Goal: Information Seeking & Learning: Learn about a topic

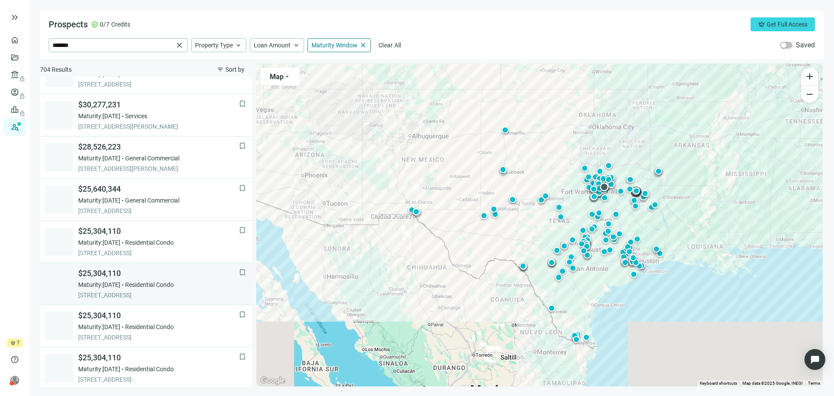
scroll to position [252, 0]
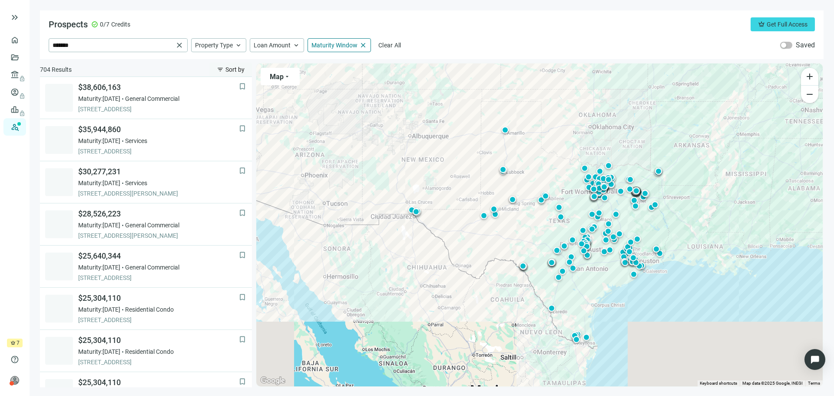
click at [222, 69] on span "filter_list" at bounding box center [220, 69] width 7 height 7
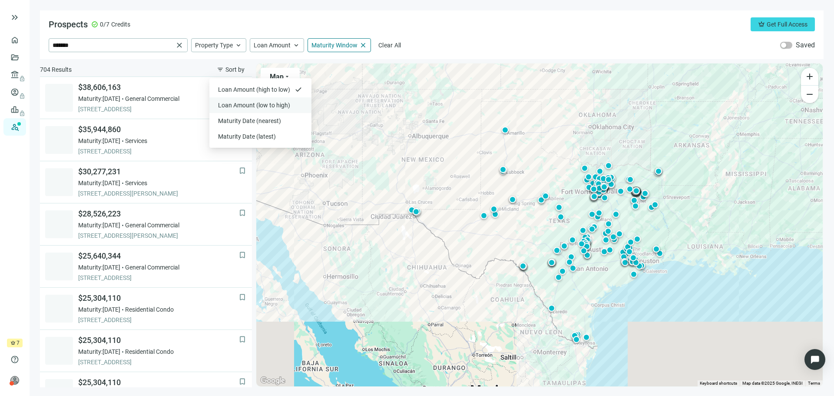
click at [228, 102] on span "Loan Amount (low to high)" at bounding box center [255, 105] width 74 height 9
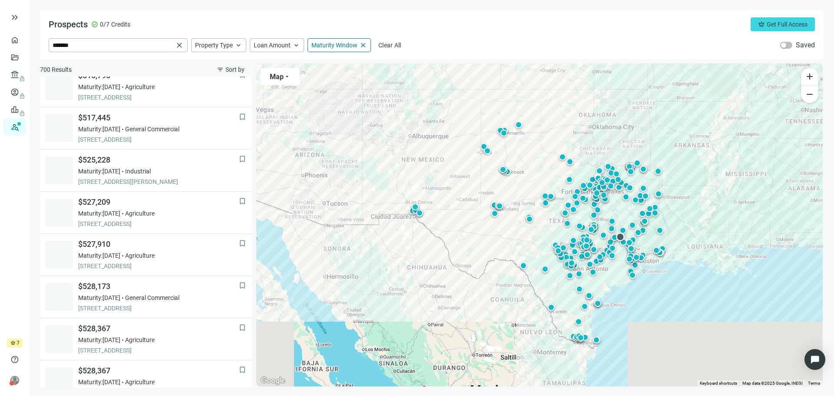
scroll to position [469, 0]
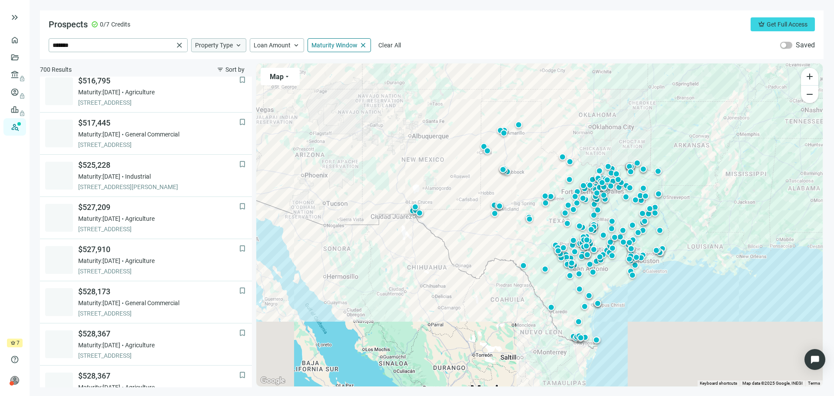
click at [240, 45] on span "keyboard_arrow_up" at bounding box center [238, 45] width 8 height 8
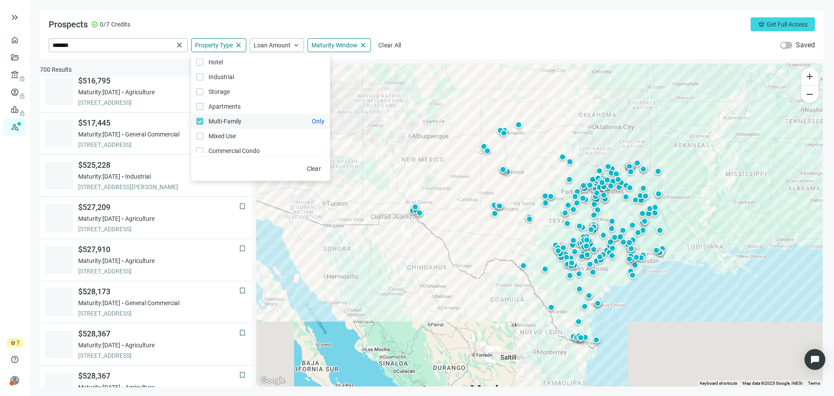
scroll to position [0, 0]
click at [465, 32] on div "Prospects check_circle 0/7 Credits crown Get Full Access ******* close Property…" at bounding box center [431, 34] width 783 height 49
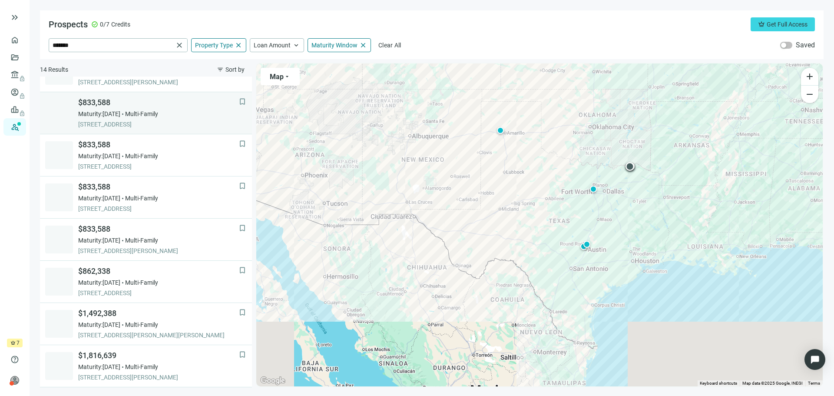
scroll to position [279, 0]
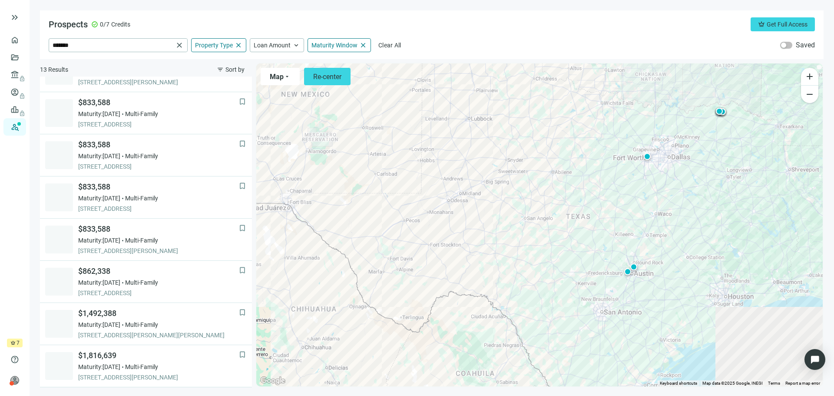
scroll to position [237, 0]
click at [237, 46] on span "close" at bounding box center [238, 45] width 8 height 8
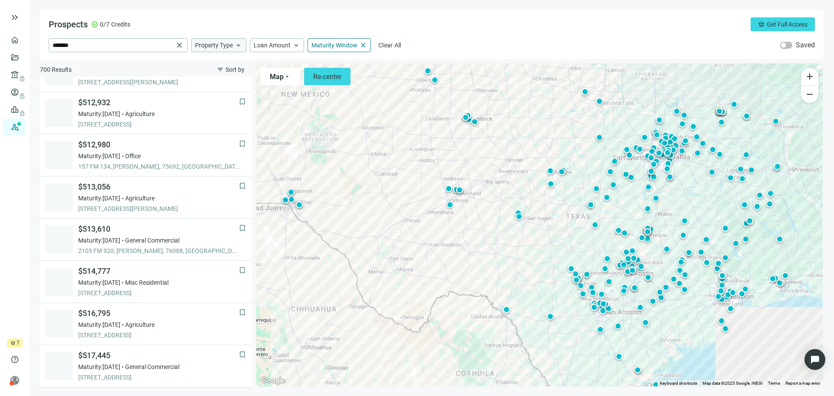
click at [238, 44] on span "keyboard_arrow_up" at bounding box center [238, 45] width 8 height 8
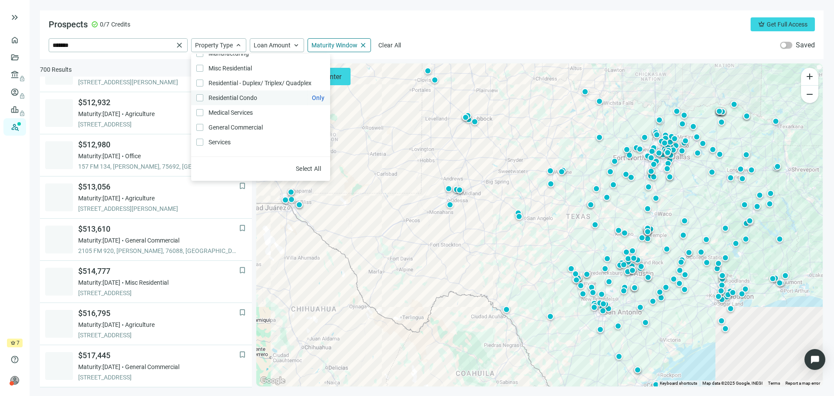
scroll to position [185, 0]
click at [442, 20] on div "Prospects check_circle 0/7 Credits crown Get Full Access" at bounding box center [432, 24] width 766 height 14
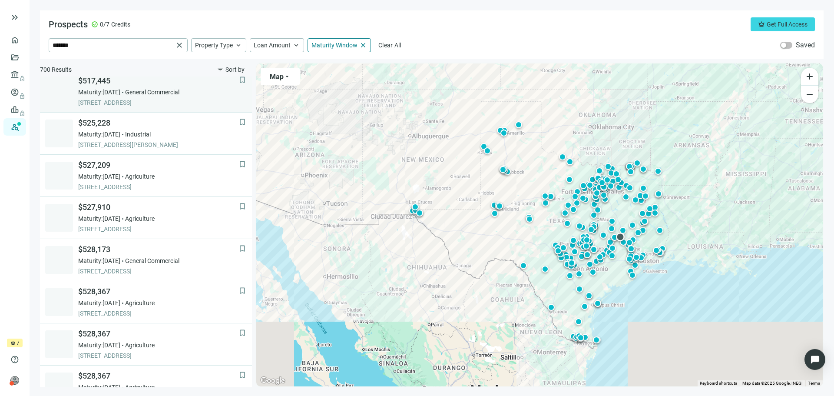
scroll to position [469, 0]
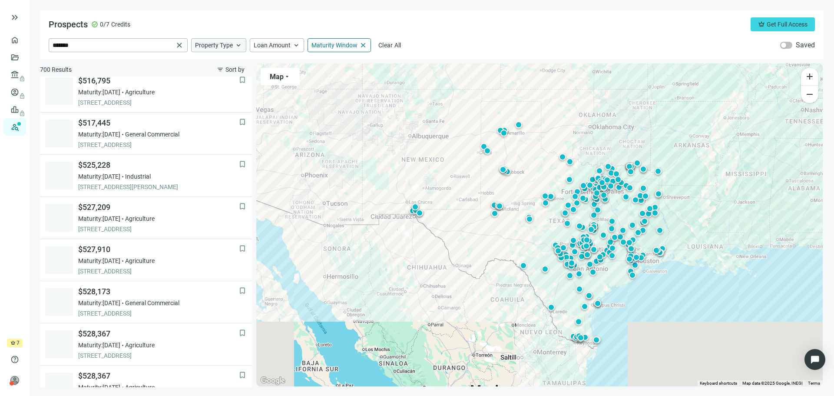
click at [239, 46] on span "keyboard_arrow_up" at bounding box center [238, 45] width 8 height 8
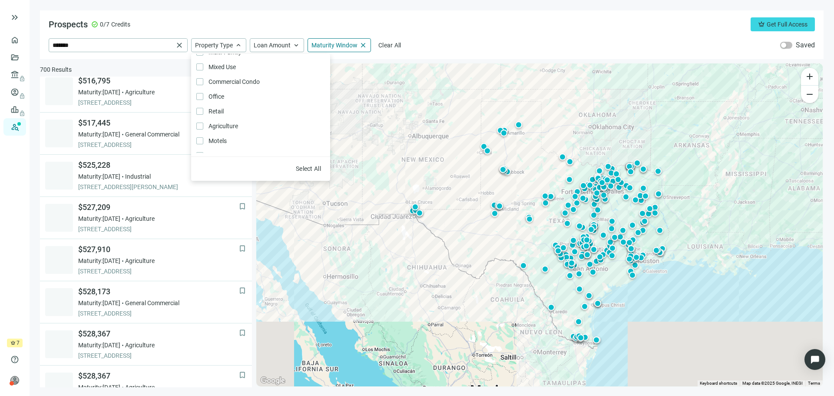
scroll to position [87, 0]
click at [312, 111] on span "Only" at bounding box center [318, 110] width 13 height 7
click at [234, 167] on div "Clear" at bounding box center [260, 168] width 139 height 24
click at [262, 27] on div "Prospects check_circle 0/7 Credits crown Get Full Access" at bounding box center [432, 24] width 766 height 14
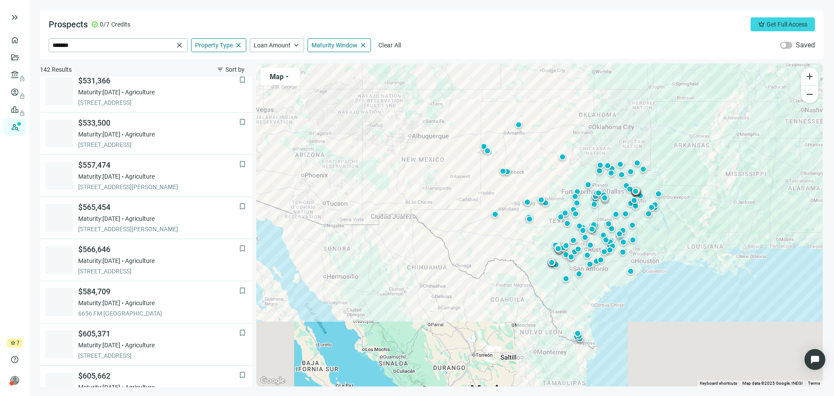
scroll to position [132, 0]
click at [220, 45] on span "Property Type" at bounding box center [214, 45] width 38 height 8
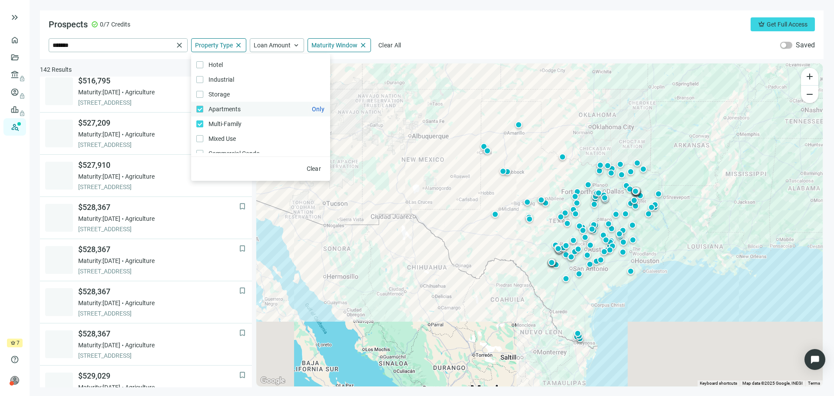
scroll to position [43, 0]
click at [441, 26] on div "Prospects check_circle 0/7 Credits crown Get Full Access" at bounding box center [432, 24] width 766 height 14
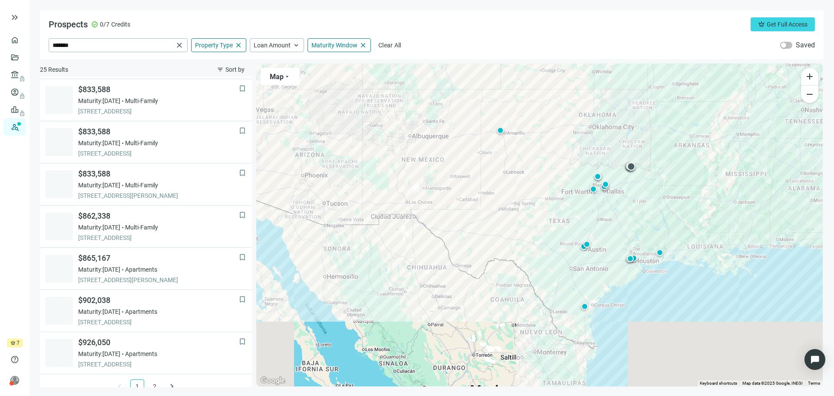
scroll to position [556, 0]
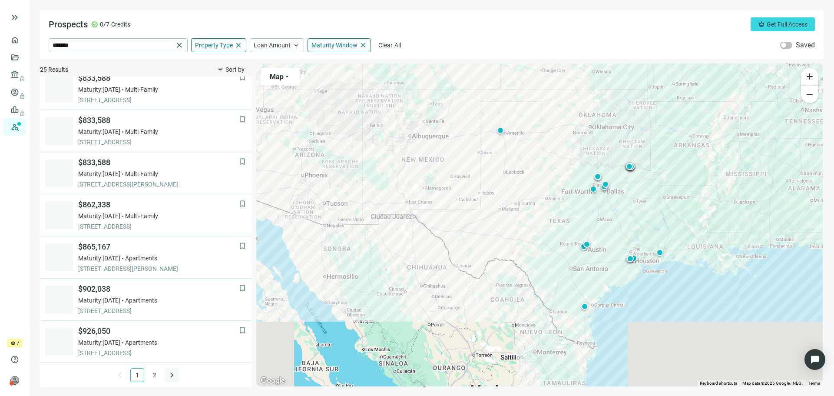
click at [167, 375] on span "keyboard_arrow_right" at bounding box center [172, 374] width 10 height 10
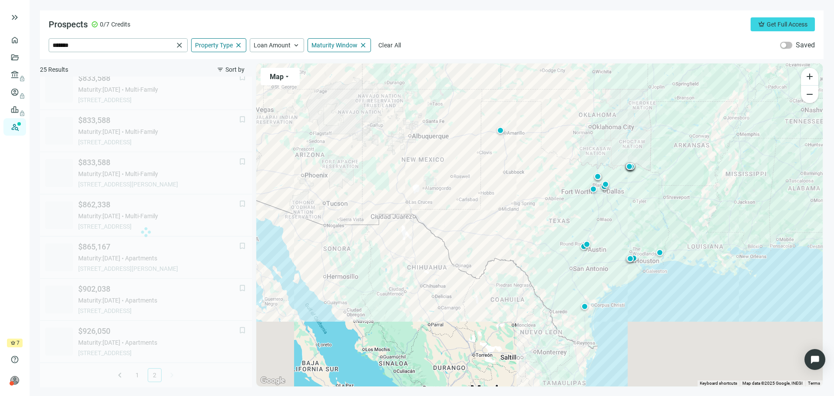
scroll to position [0, 0]
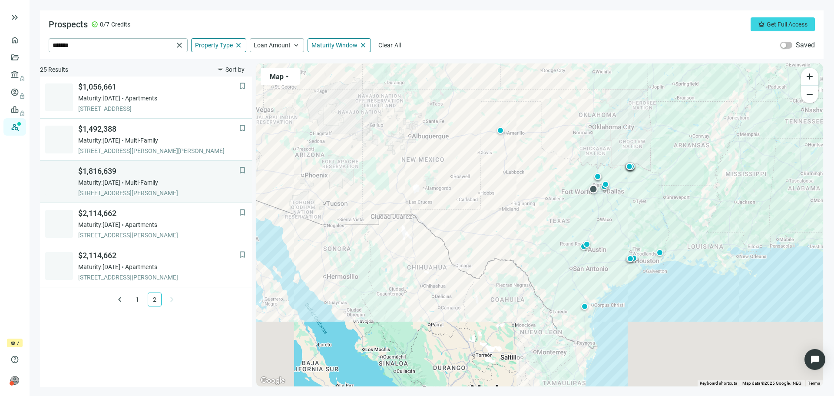
click at [102, 181] on span "Maturity: [DATE]" at bounding box center [99, 182] width 42 height 9
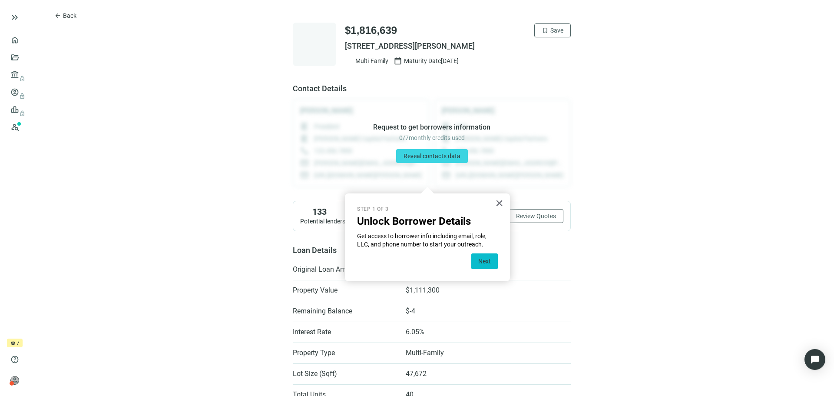
click at [484, 262] on button "Next" at bounding box center [484, 261] width 26 height 16
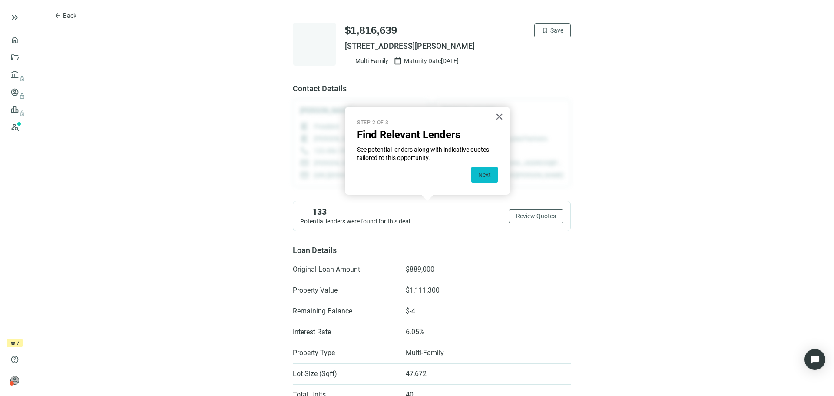
click at [488, 173] on button "Next" at bounding box center [484, 175] width 26 height 16
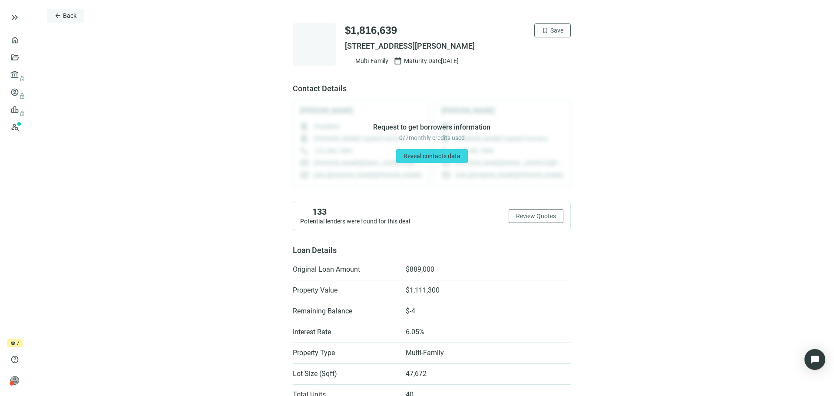
click at [59, 16] on span "arrow_back" at bounding box center [57, 15] width 7 height 7
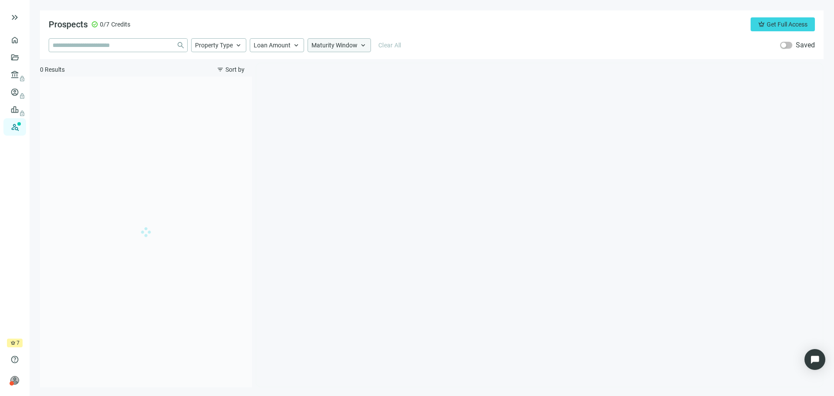
type input "*******"
